Goal: Task Accomplishment & Management: Manage account settings

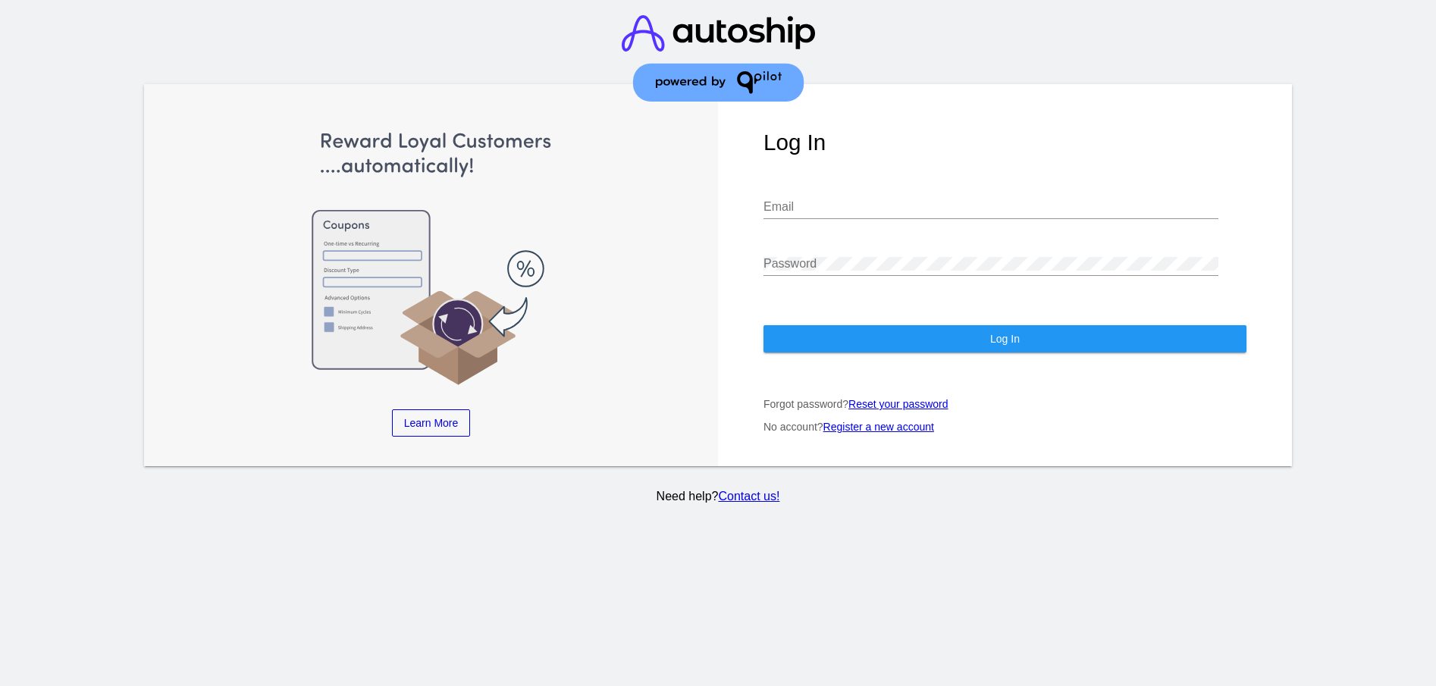
click at [832, 200] on div "Email" at bounding box center [990, 202] width 455 height 34
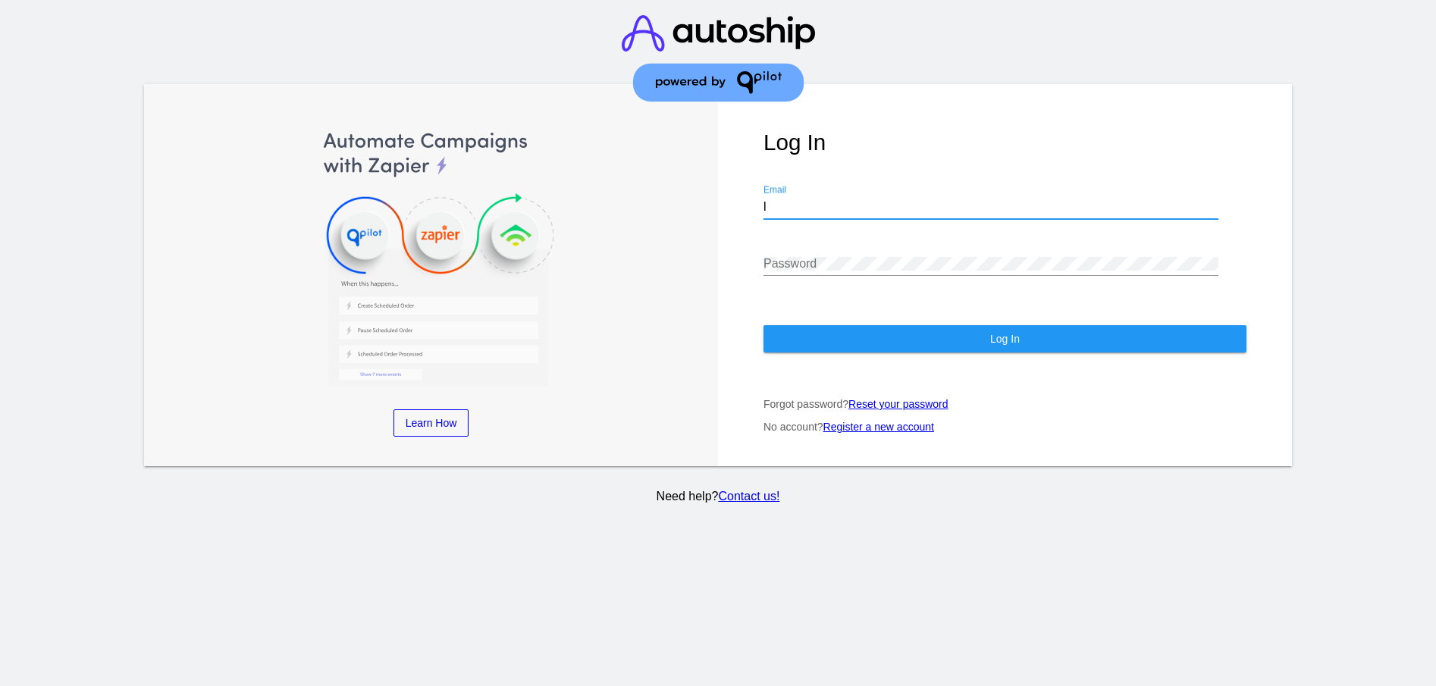
type input "[EMAIL_ADDRESS][DOMAIN_NAME]"
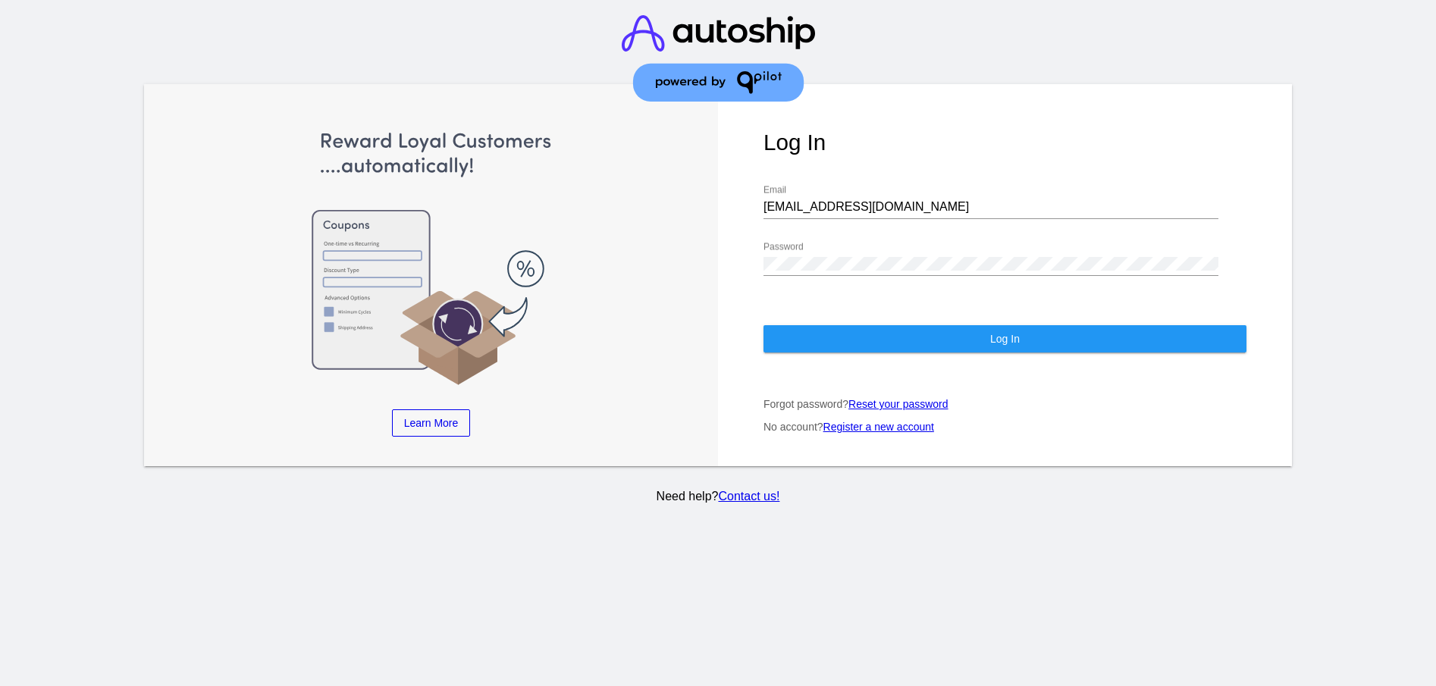
click at [979, 325] on button "Log In" at bounding box center [1004, 338] width 483 height 27
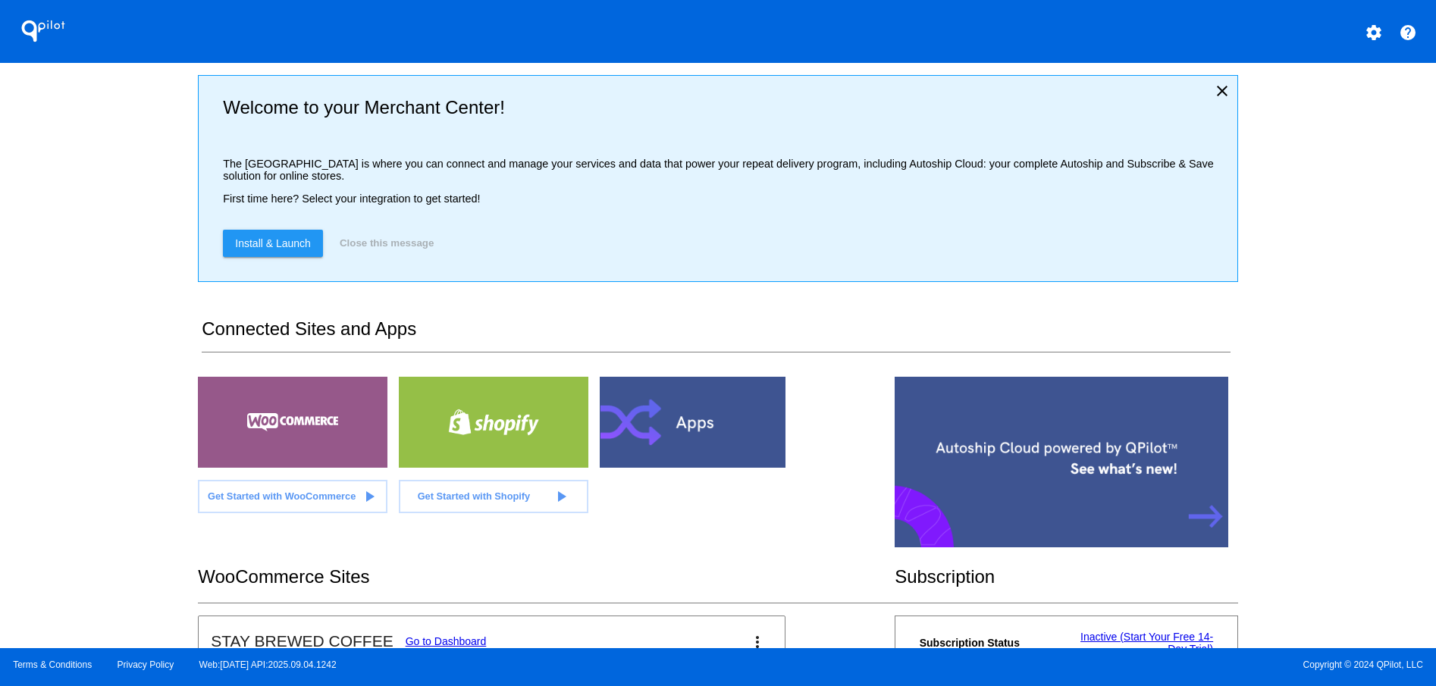
click at [397, 249] on button "Close this message" at bounding box center [386, 243] width 103 height 27
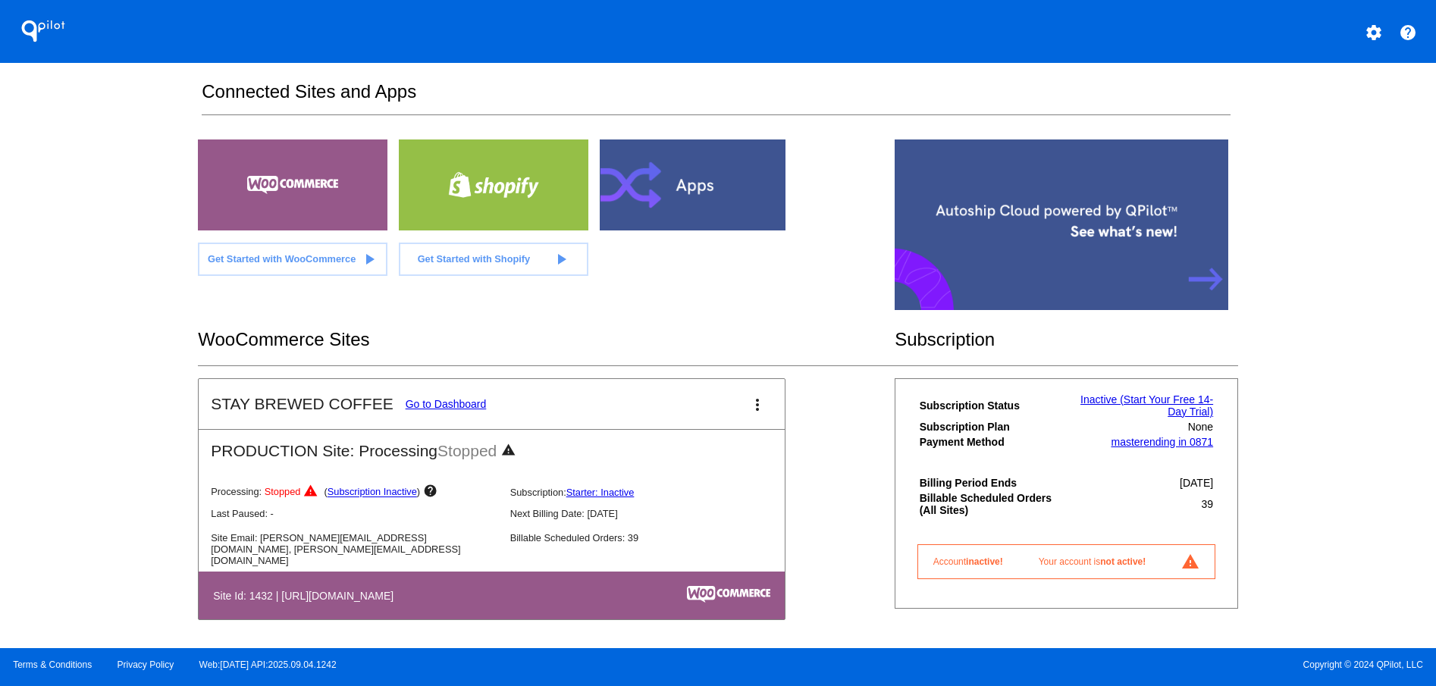
scroll to position [23, 0]
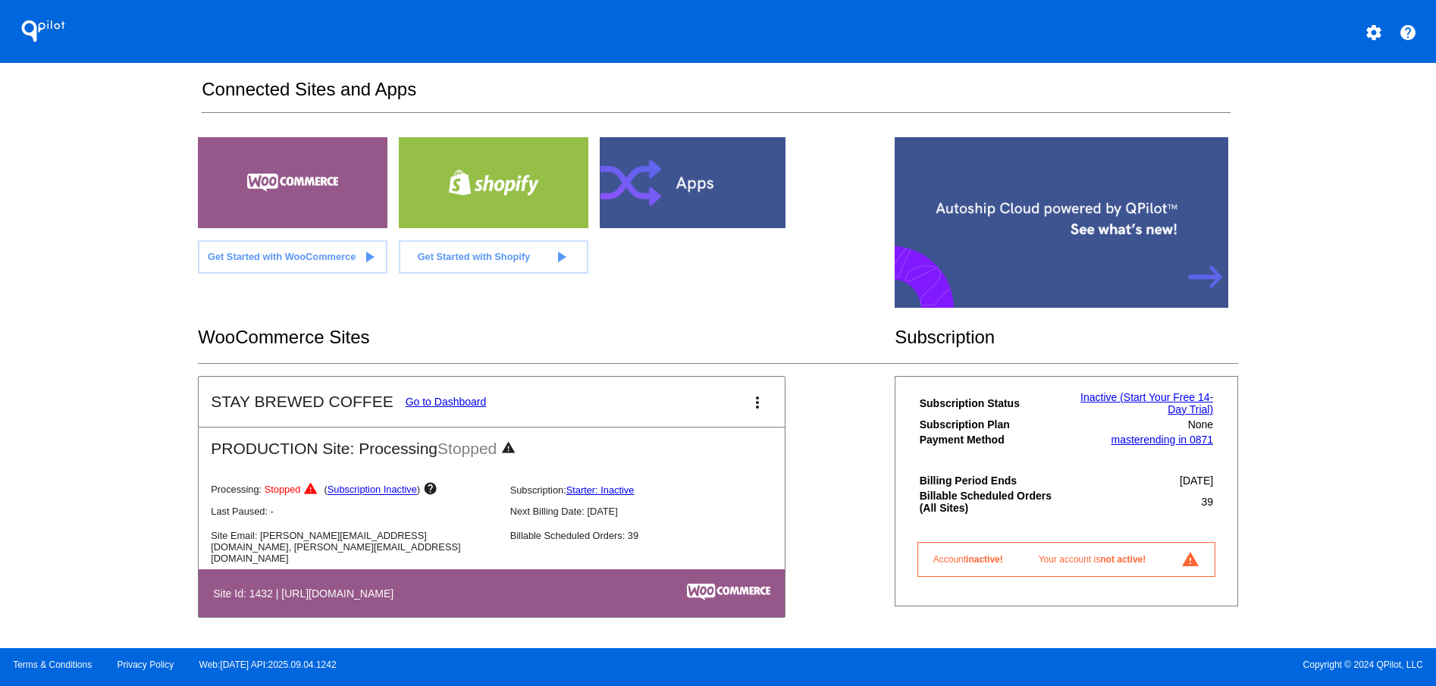
click at [364, 490] on link "Subscription Inactive" at bounding box center [371, 489] width 89 height 11
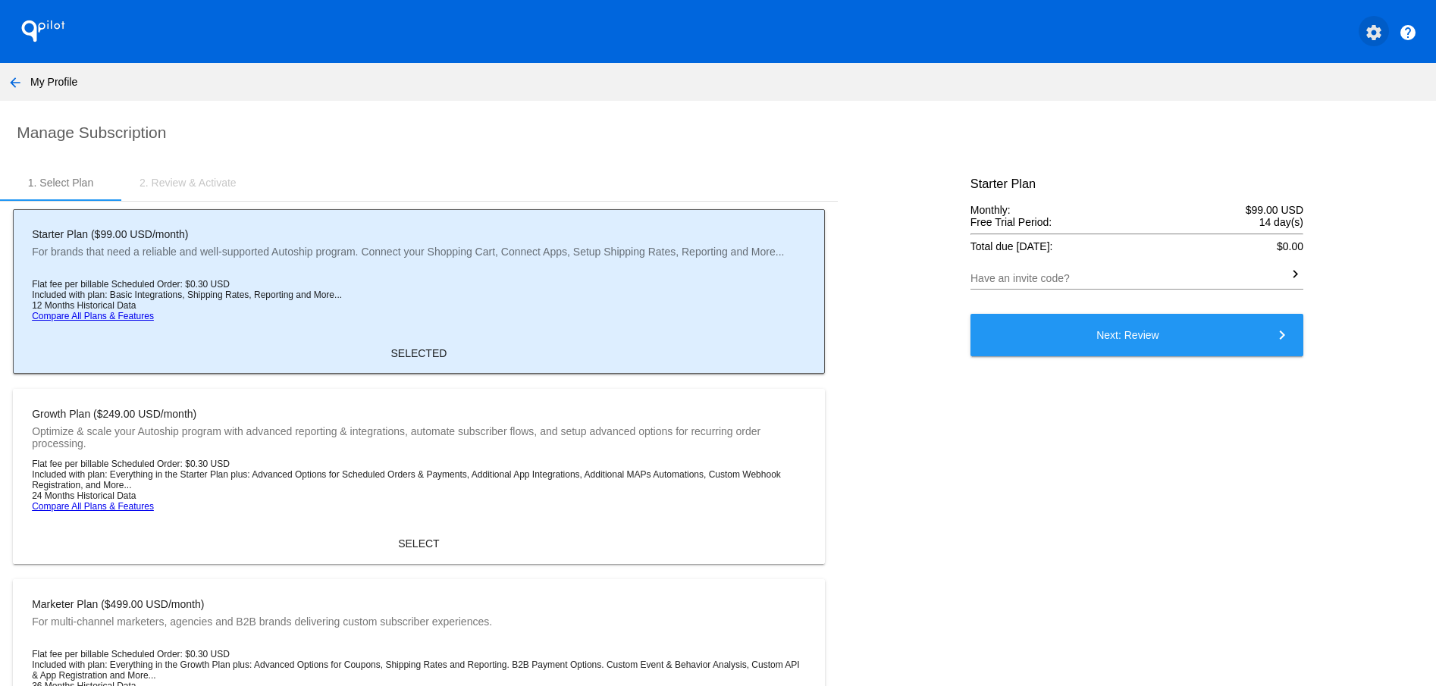
click at [1364, 29] on mat-icon "settings" at bounding box center [1373, 32] width 18 height 18
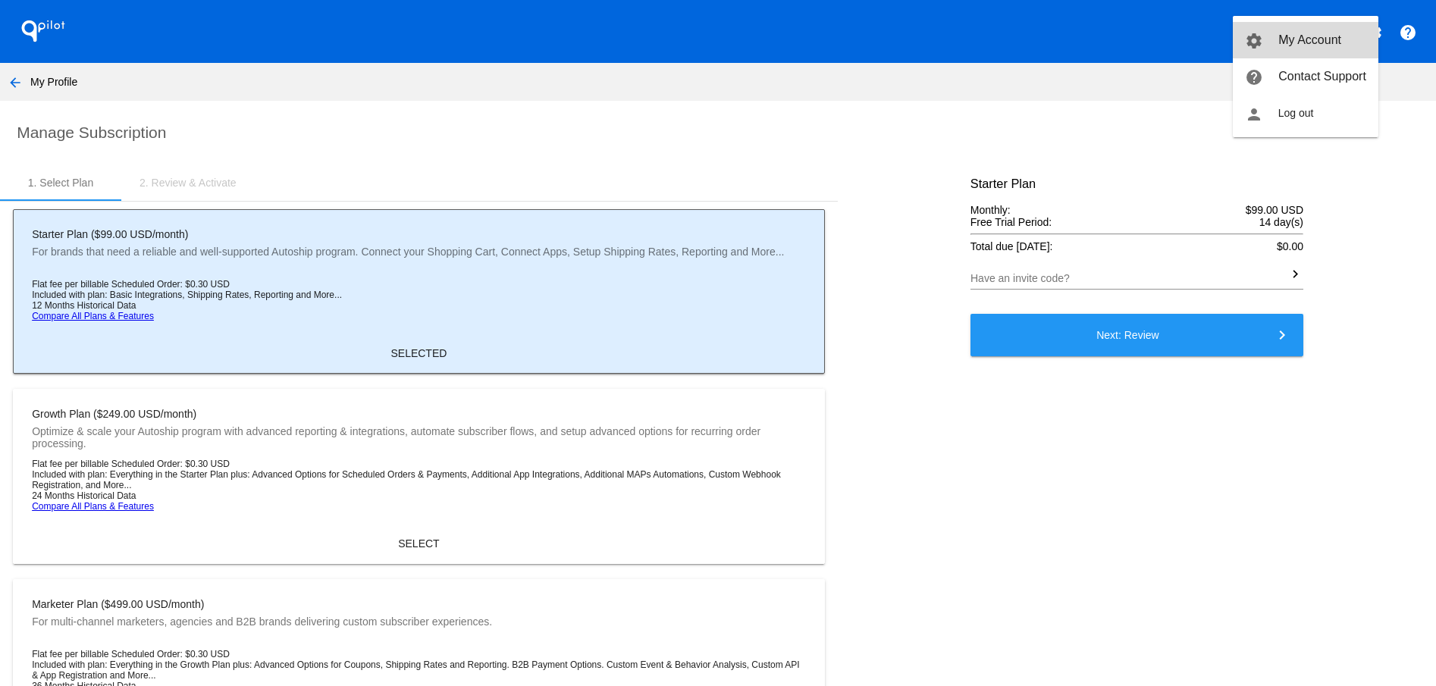
click at [1334, 35] on span "My Account" at bounding box center [1309, 39] width 63 height 13
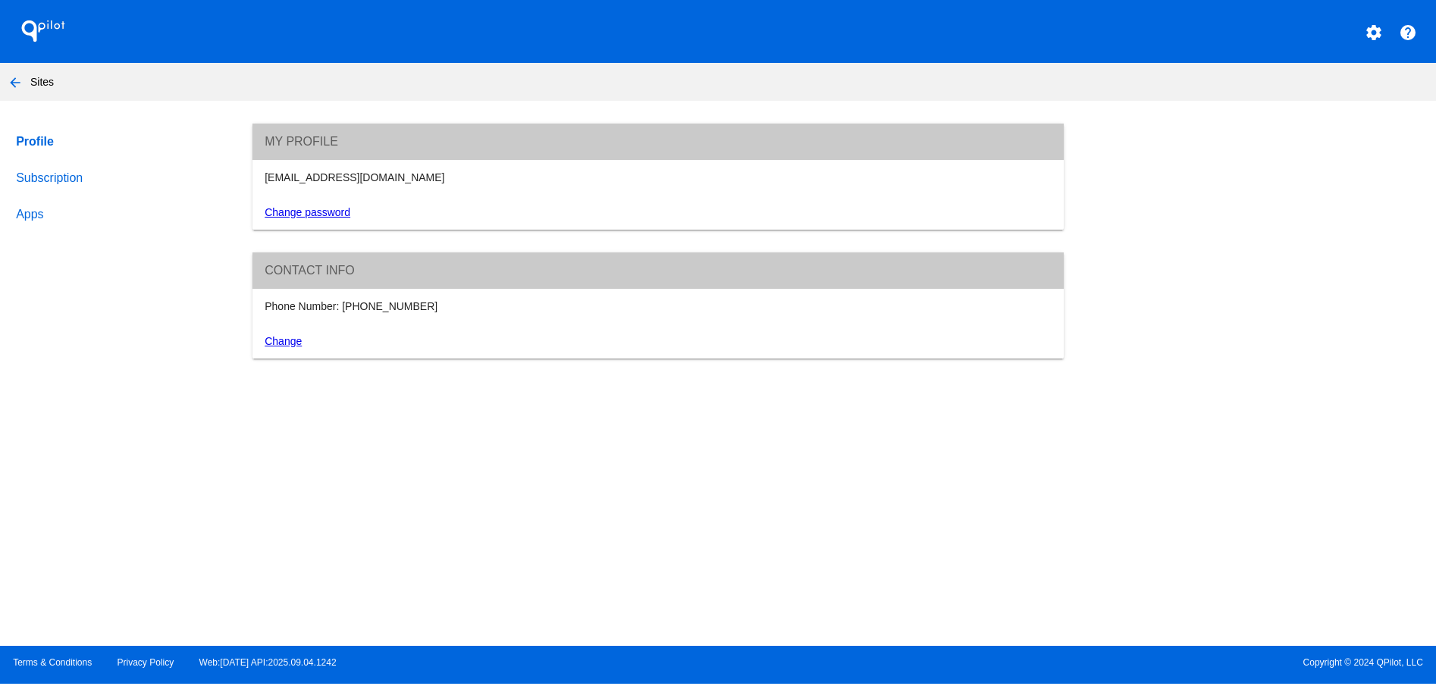
click at [43, 177] on link "Subscription" at bounding box center [119, 178] width 213 height 36
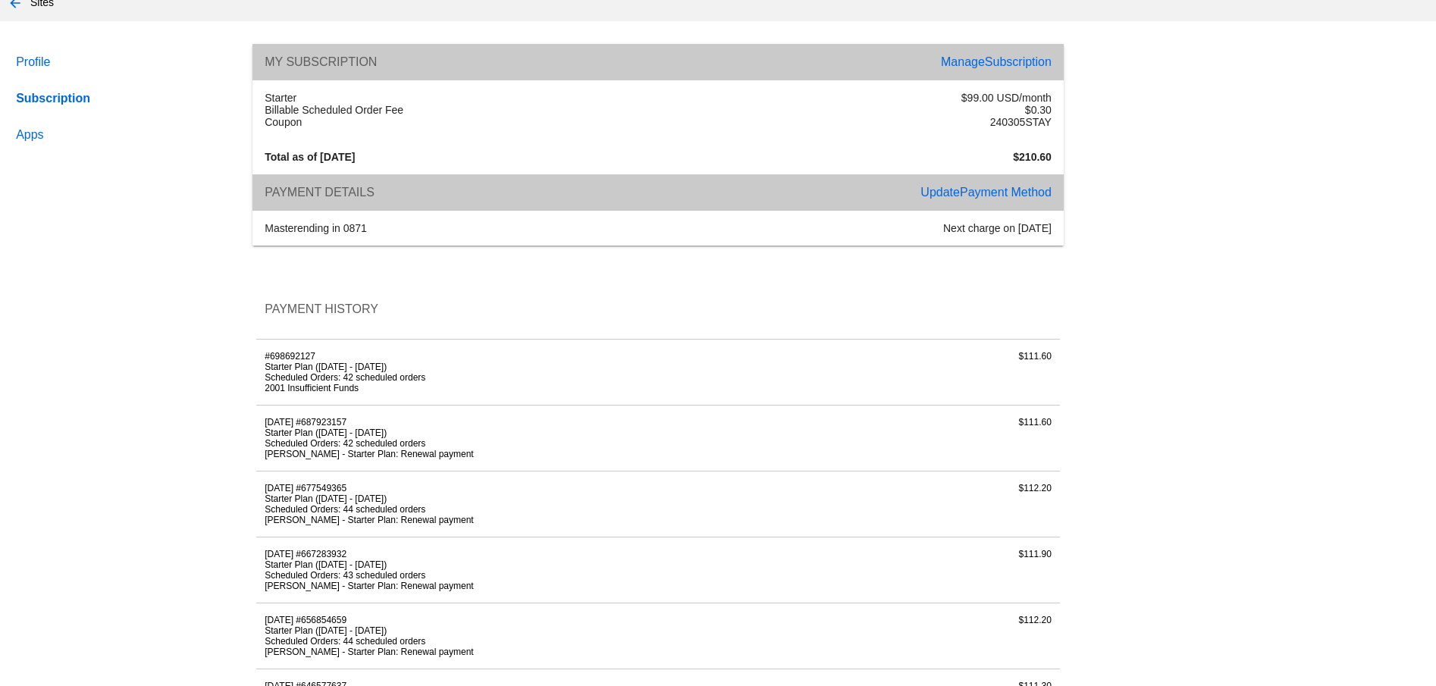
scroll to position [76, 0]
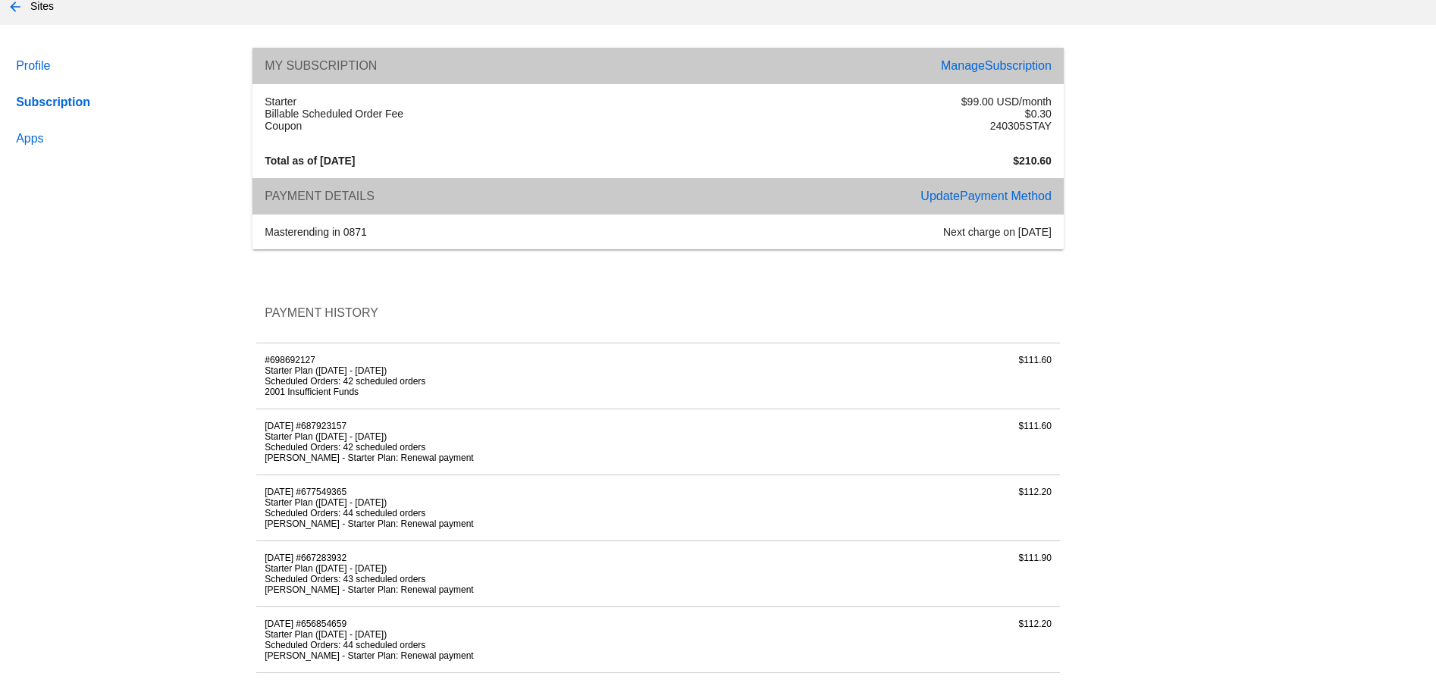
click at [981, 202] on span "Payment Method" at bounding box center [1006, 195] width 92 height 13
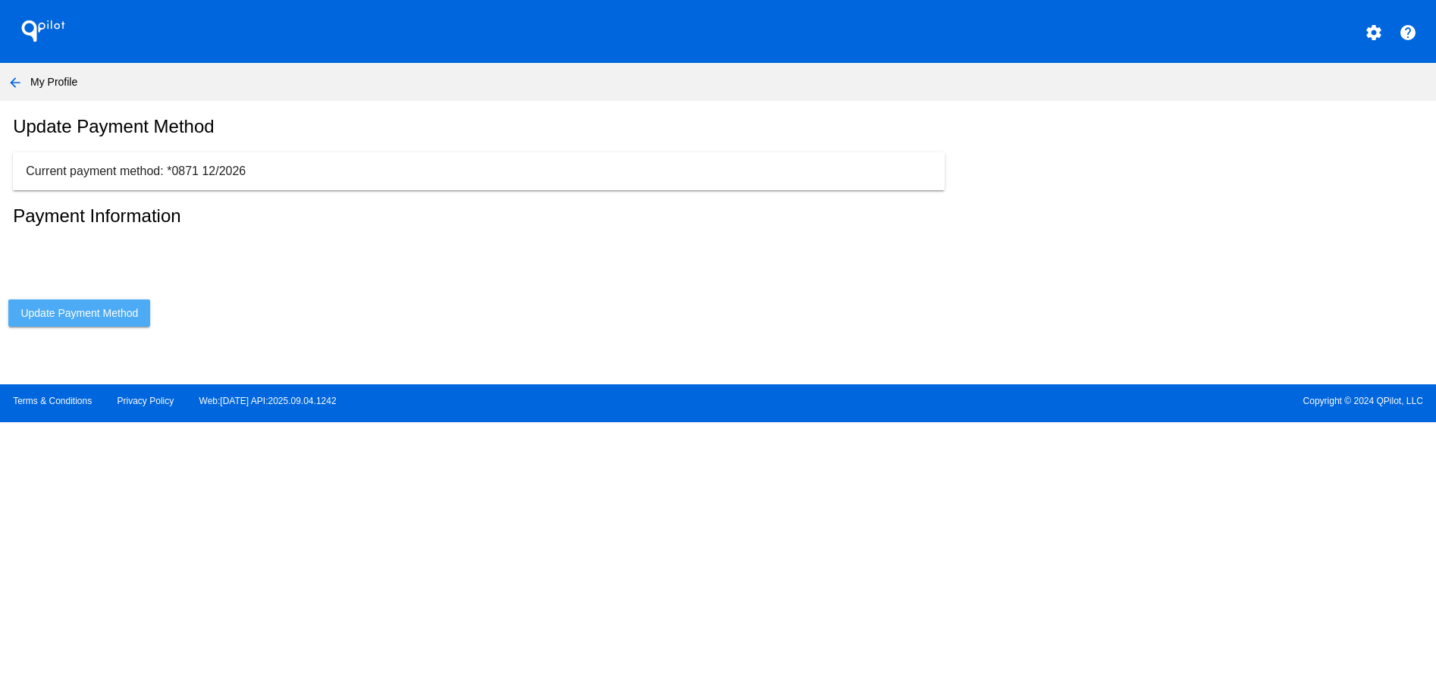
click at [110, 319] on span "Update Payment Method" at bounding box center [78, 313] width 117 height 12
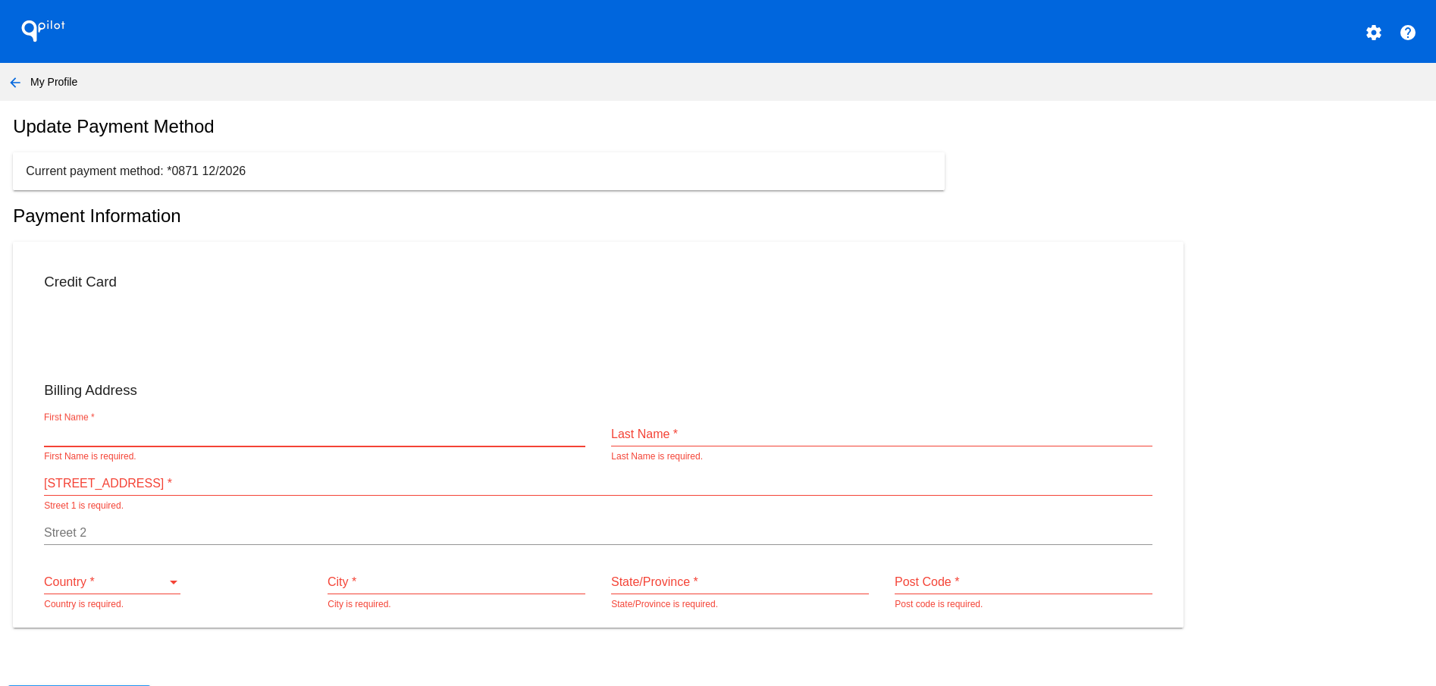
click at [138, 441] on input "First Name *" at bounding box center [314, 434] width 541 height 14
type input "[PERSON_NAME]"
type input "[STREET_ADDRESS]"
type input "Saint [PERSON_NAME]"
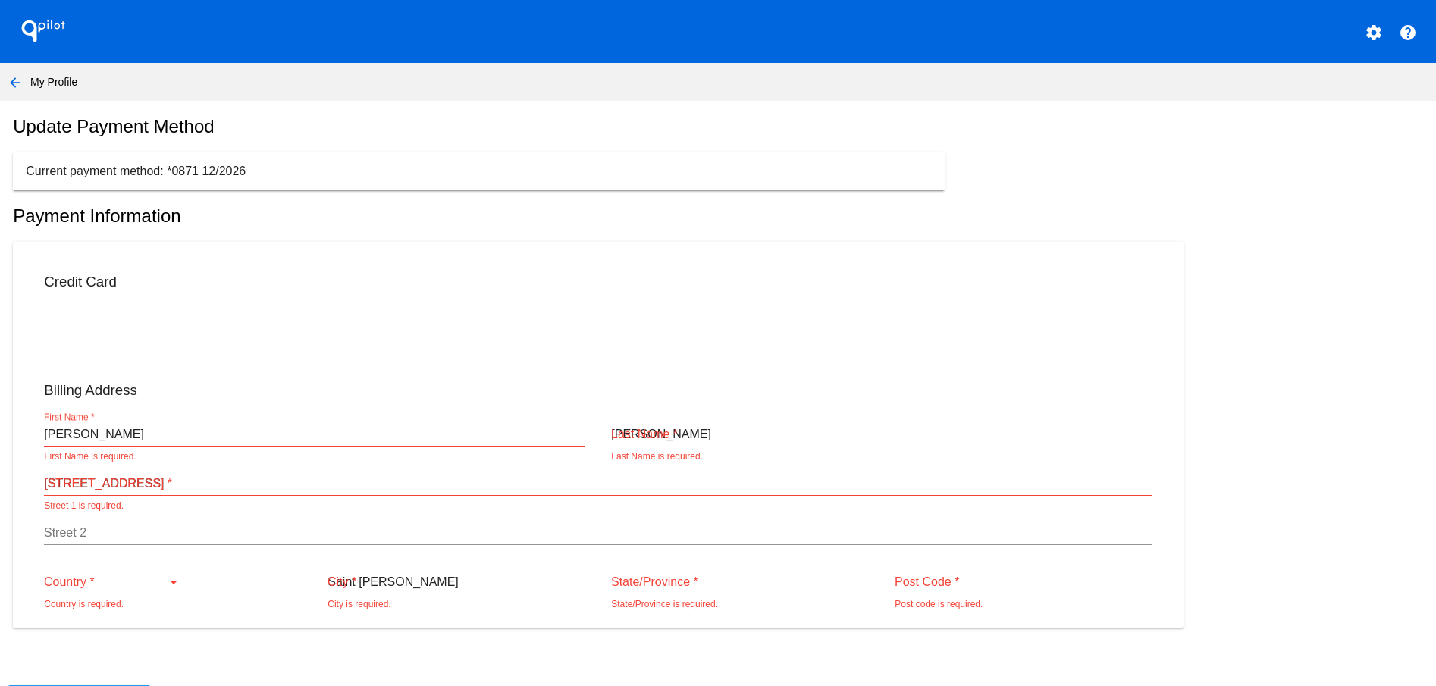
type input "IN"
type input "47575"
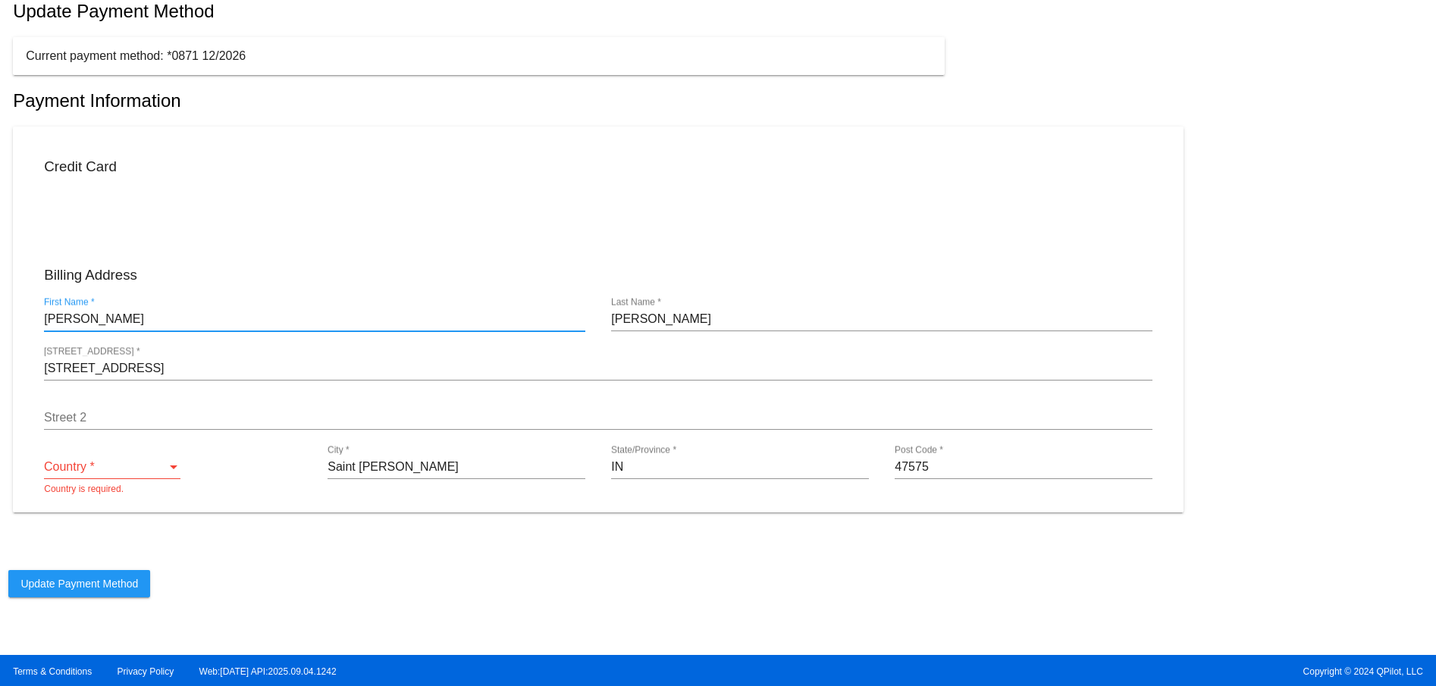
scroll to position [135, 0]
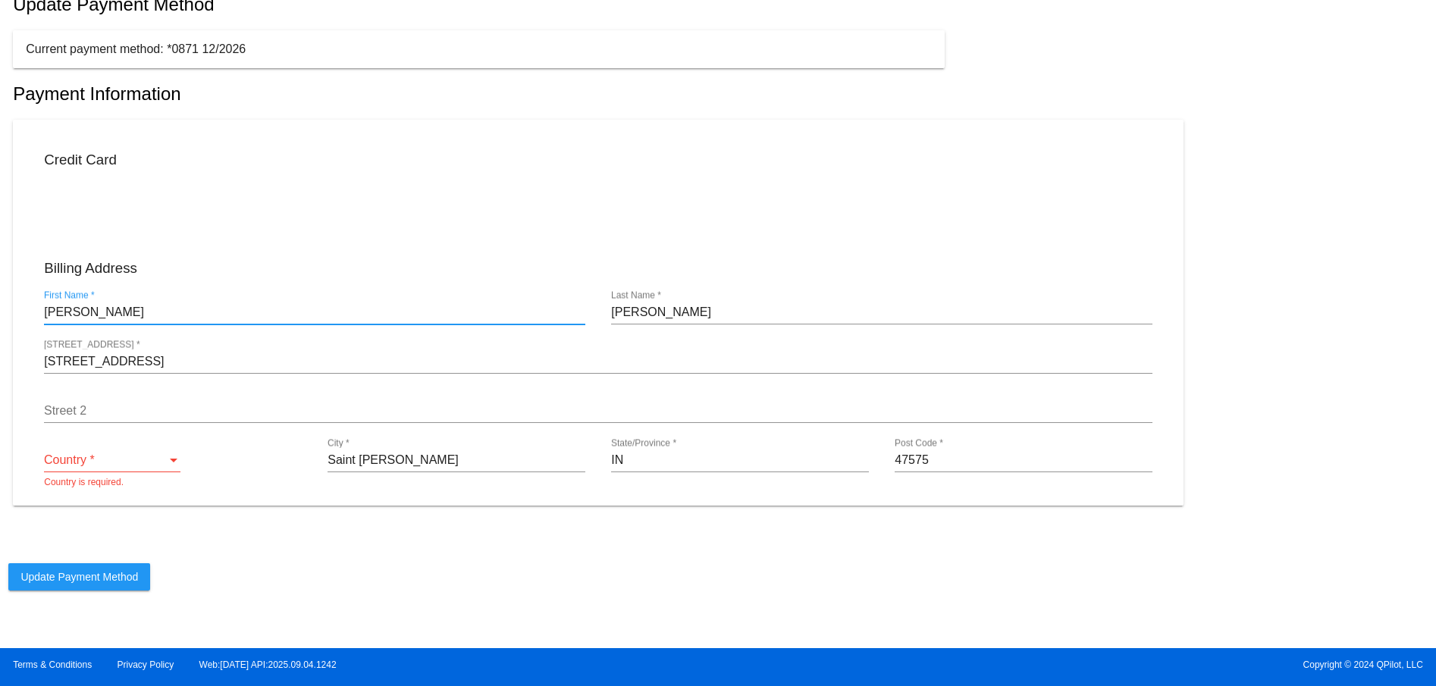
click at [124, 463] on div "Country *" at bounding box center [105, 460] width 123 height 14
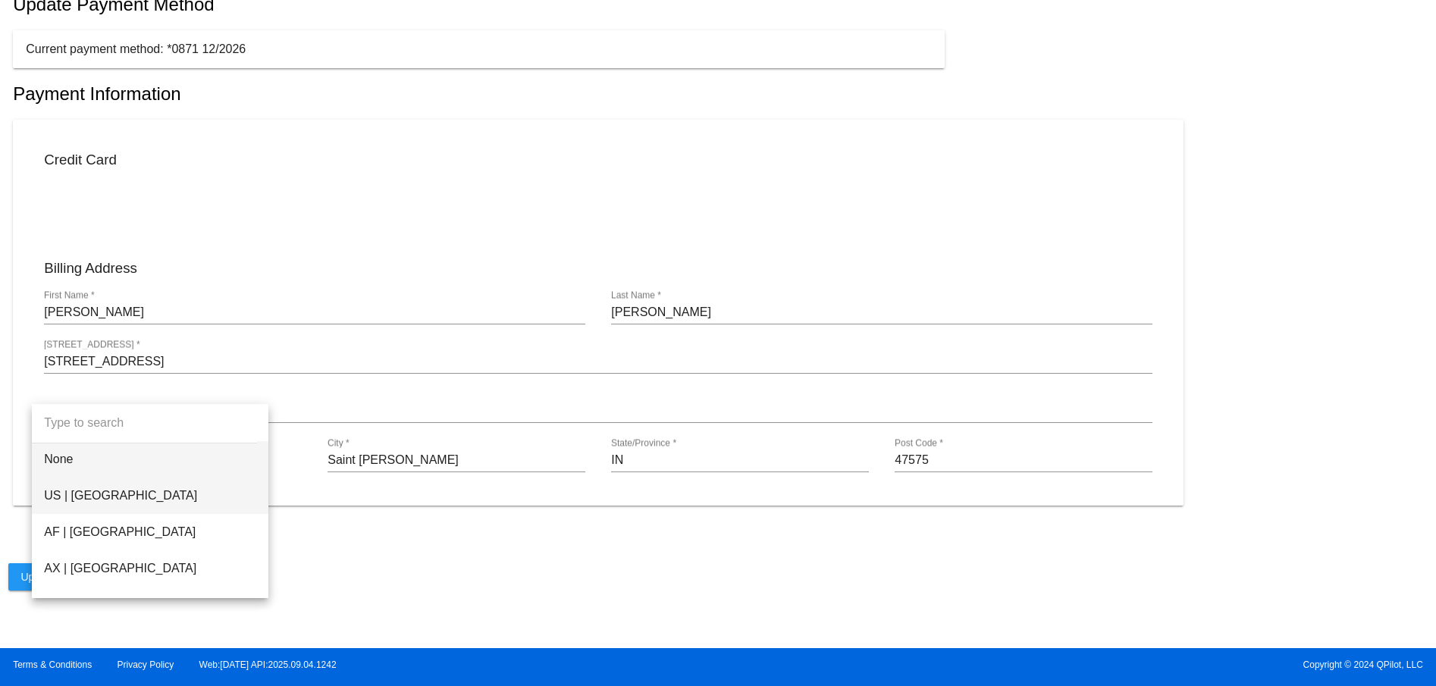
click at [98, 504] on span "US | [GEOGRAPHIC_DATA]" at bounding box center [150, 495] width 212 height 36
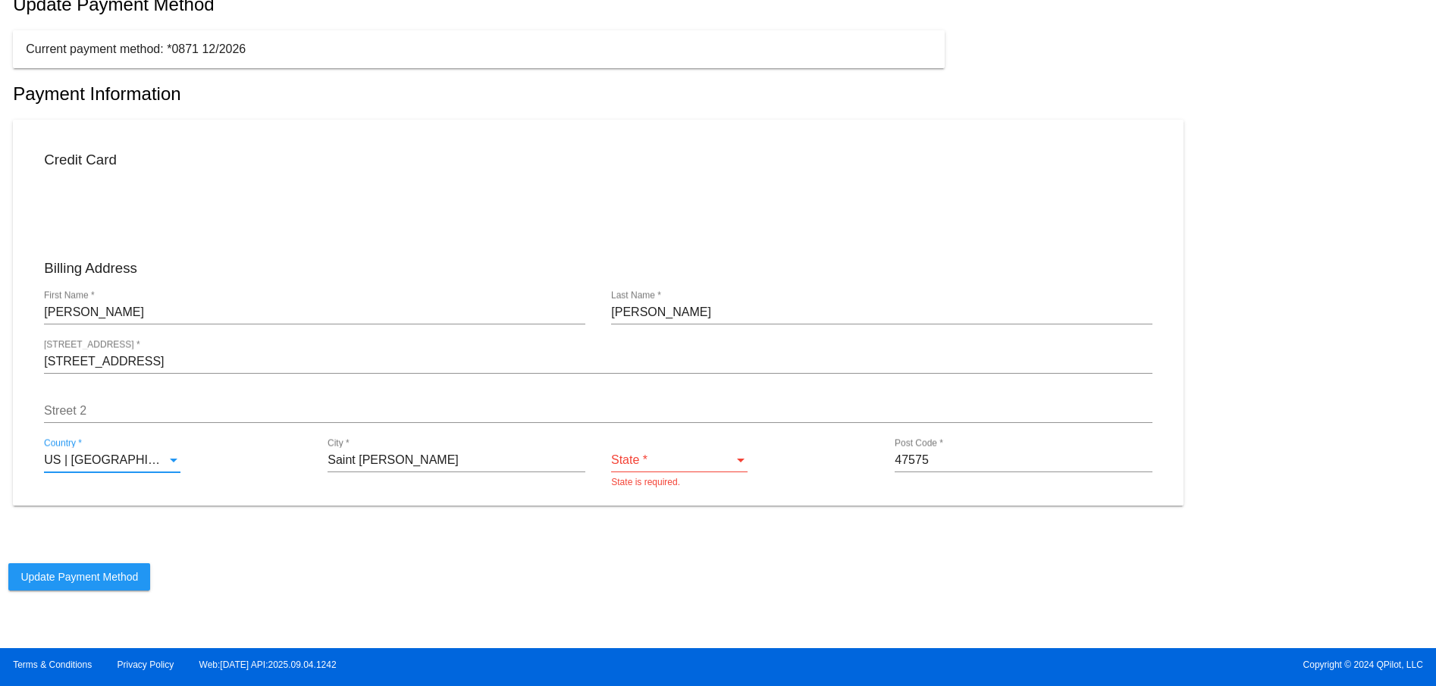
click at [683, 461] on div "State *" at bounding box center [672, 460] width 123 height 14
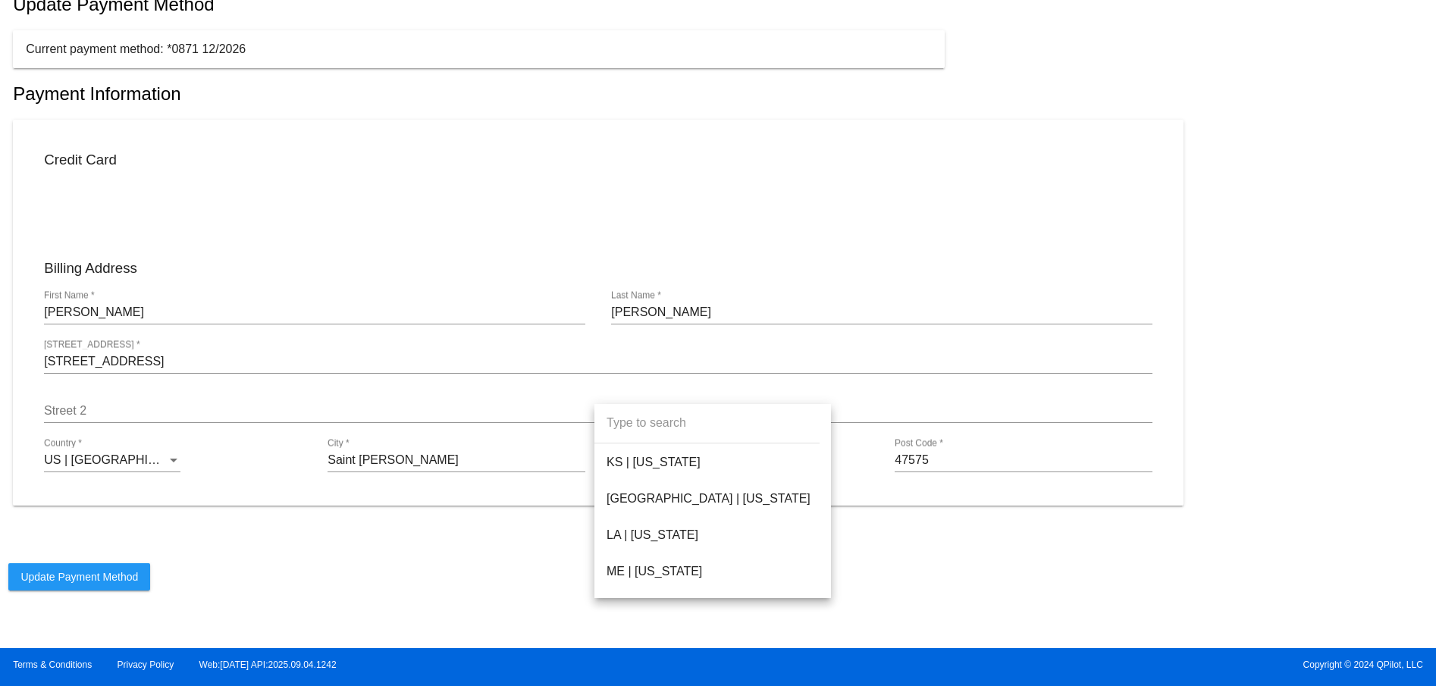
scroll to position [682, 0]
click at [643, 537] on span "IN | [US_STATE]" at bounding box center [712, 541] width 212 height 36
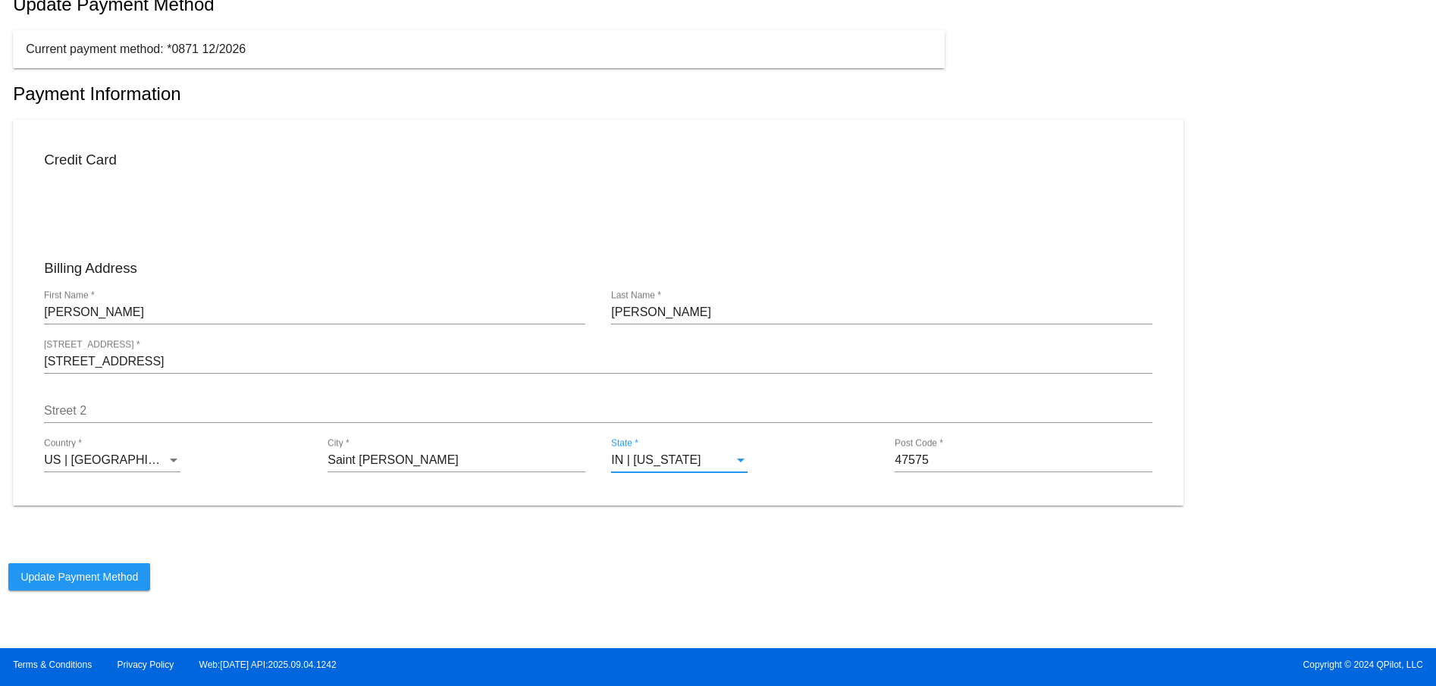
click at [121, 578] on span "Update Payment Method" at bounding box center [78, 577] width 117 height 12
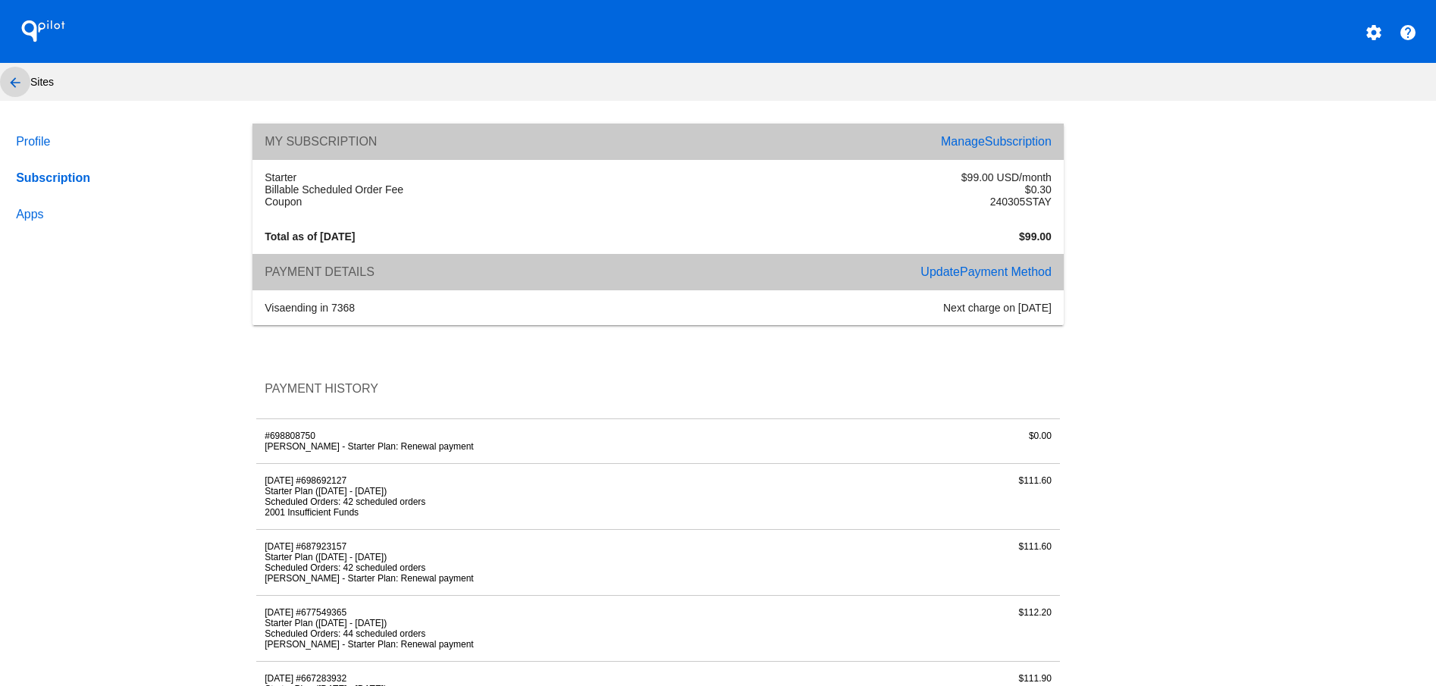
click at [10, 81] on mat-icon "arrow_back" at bounding box center [15, 83] width 18 height 18
